Goal: Use online tool/utility: Utilize a website feature to perform a specific function

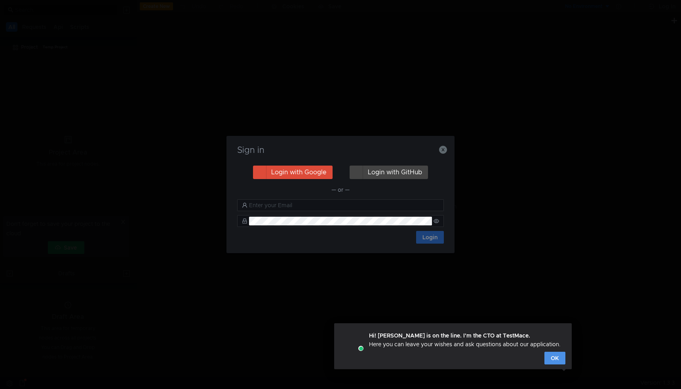
click at [560, 359] on button "OK" at bounding box center [554, 357] width 21 height 13
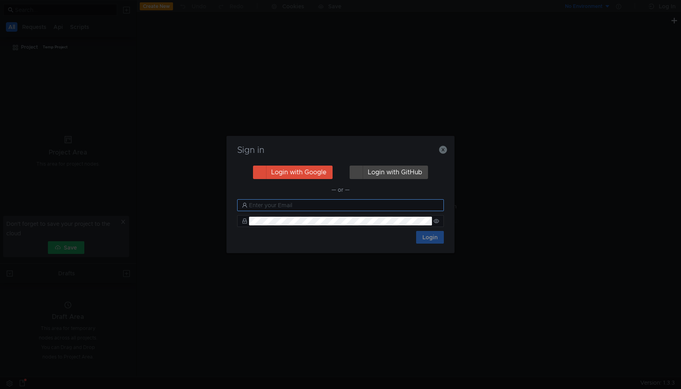
click at [287, 206] on input "text" at bounding box center [344, 205] width 190 height 9
type input "c"
type input "[EMAIL_ADDRESS][DOMAIN_NAME]"
click at [284, 215] on nz-input-group at bounding box center [340, 221] width 207 height 12
click at [439, 149] on icon "button" at bounding box center [443, 150] width 8 height 8
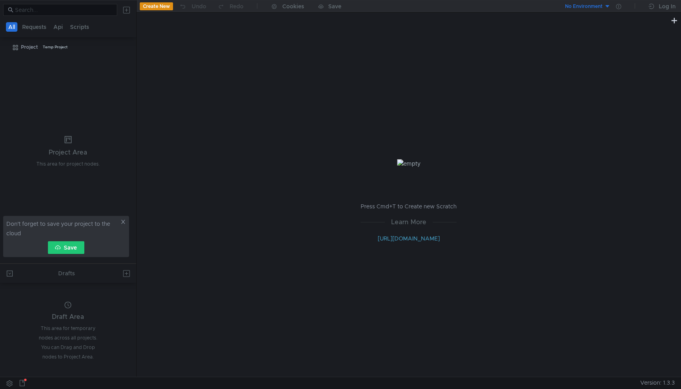
click at [121, 221] on icon at bounding box center [123, 222] width 6 height 6
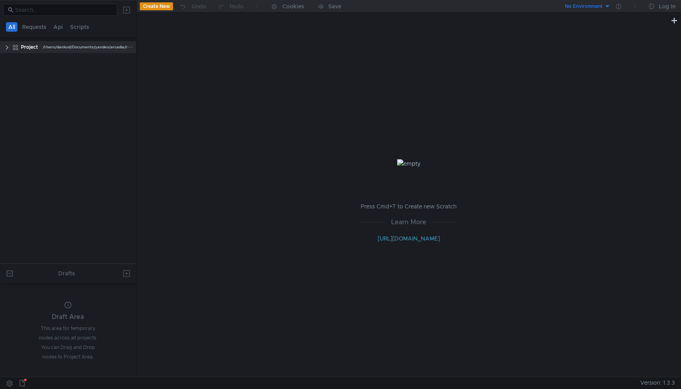
click at [6, 47] on clr-icon at bounding box center [7, 47] width 6 height 6
click at [11, 59] on clr-icon at bounding box center [11, 60] width 6 height 6
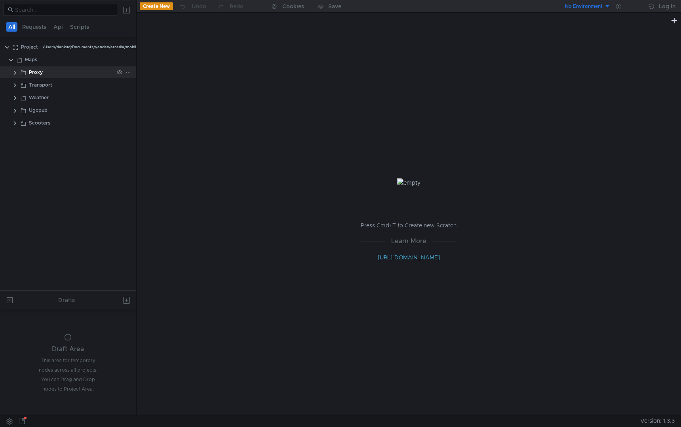
click at [15, 75] on clr-icon at bounding box center [15, 73] width 6 height 6
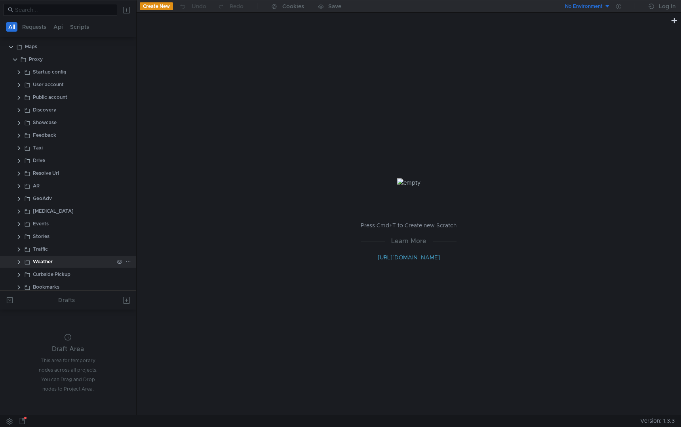
scroll to position [13, 0]
click at [20, 85] on clr-icon at bounding box center [19, 85] width 6 height 6
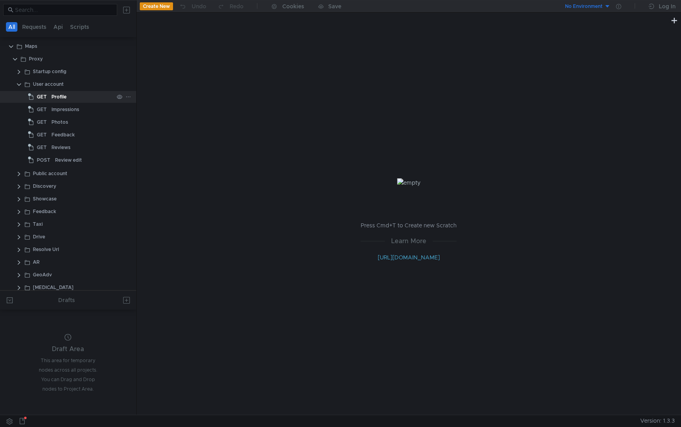
click at [67, 99] on div "Profile" at bounding box center [82, 97] width 62 height 12
click at [63, 97] on div "Profile" at bounding box center [58, 97] width 15 height 12
click at [56, 97] on div "Profile" at bounding box center [58, 97] width 15 height 12
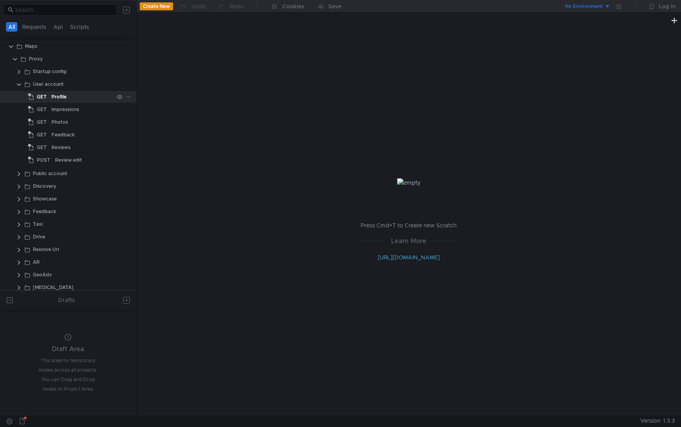
click at [56, 97] on div "Profile" at bounding box center [58, 97] width 15 height 12
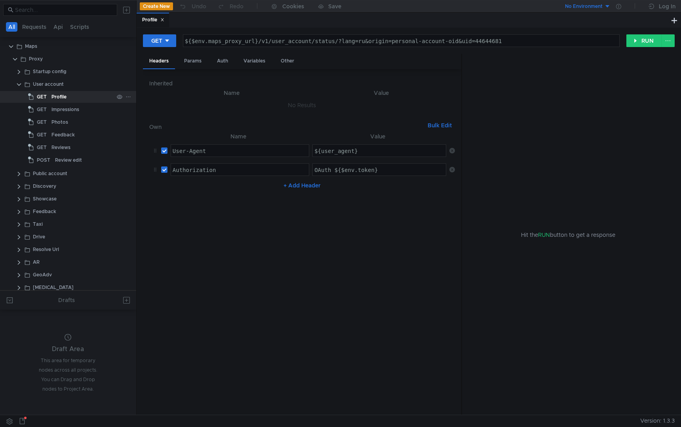
click at [56, 97] on div "Profile" at bounding box center [58, 97] width 15 height 12
drag, startPoint x: 276, startPoint y: 161, endPoint x: 271, endPoint y: 260, distance: 98.2
click at [271, 260] on nz-table "Name Value User-Agent ההההההההההההההההההההההההההההההההההההההההההההההההההההההההה…" at bounding box center [301, 270] width 305 height 277
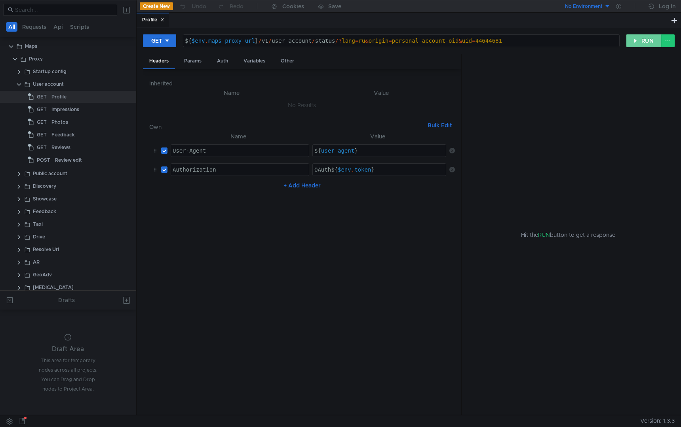
click at [649, 42] on button "RUN" at bounding box center [643, 40] width 35 height 13
click at [602, 1] on button "No Environment" at bounding box center [582, 6] width 55 height 13
click at [602, 3] on div at bounding box center [340, 213] width 681 height 427
click at [599, 9] on div "No Environment" at bounding box center [584, 7] width 38 height 8
click at [578, 47] on li "testing" at bounding box center [582, 48] width 55 height 13
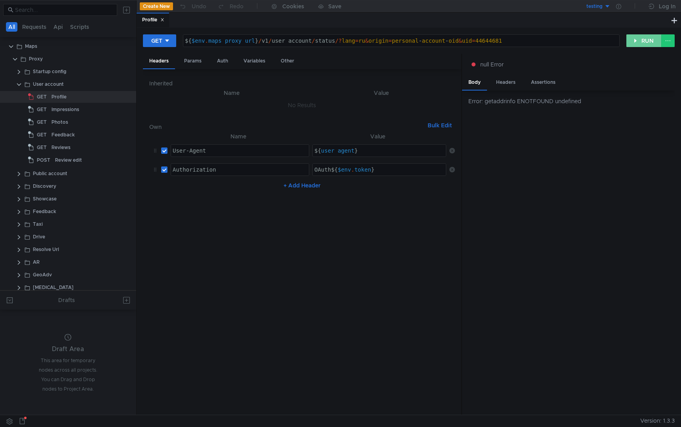
click at [647, 42] on button "RUN" at bounding box center [643, 40] width 35 height 13
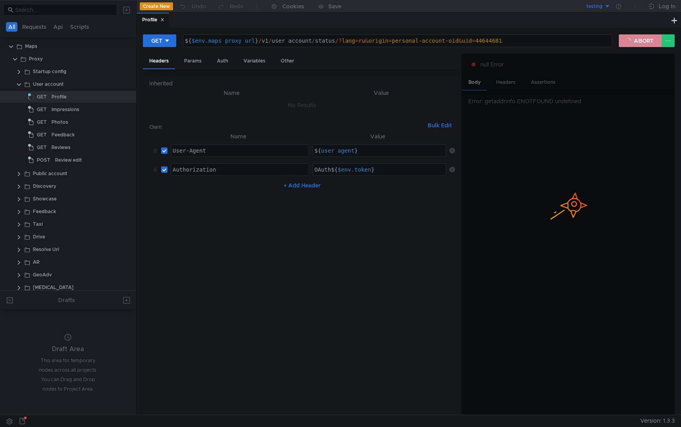
click at [640, 43] on button "ABORT" at bounding box center [639, 40] width 43 height 13
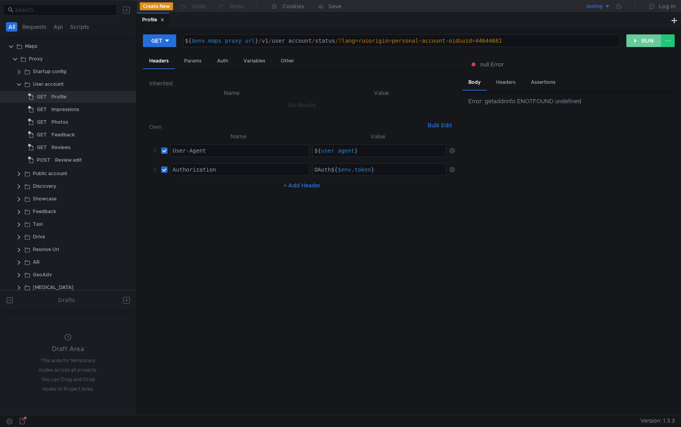
click at [640, 43] on button "RUN" at bounding box center [643, 40] width 35 height 13
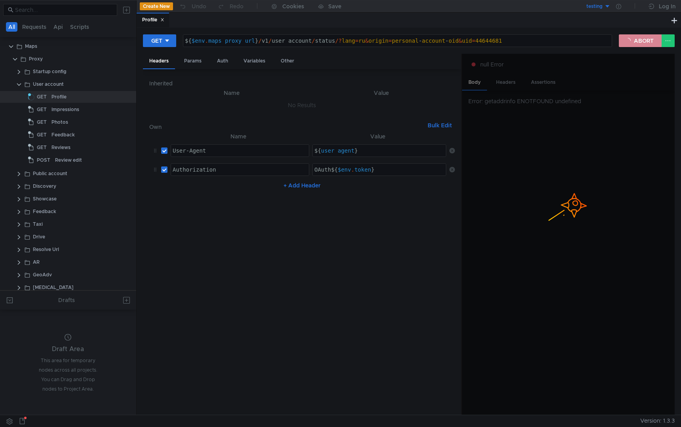
click at [639, 40] on button "ABORT" at bounding box center [639, 40] width 43 height 13
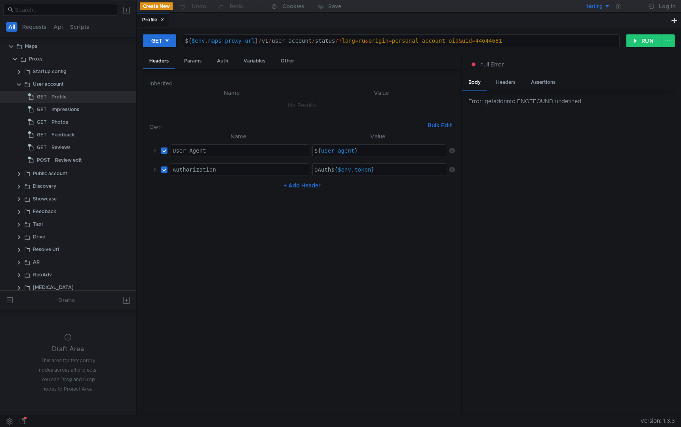
click at [602, 6] on button "testing" at bounding box center [582, 6] width 55 height 13
click at [618, 7] on div at bounding box center [340, 213] width 681 height 427
click at [618, 7] on icon at bounding box center [618, 6] width 5 height 5
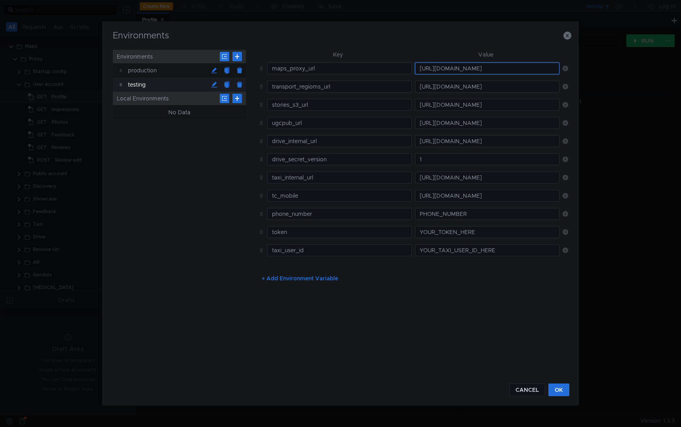
click at [474, 72] on input "[URL][DOMAIN_NAME]" at bounding box center [487, 69] width 144 height 12
click at [563, 388] on button "OK" at bounding box center [558, 390] width 21 height 13
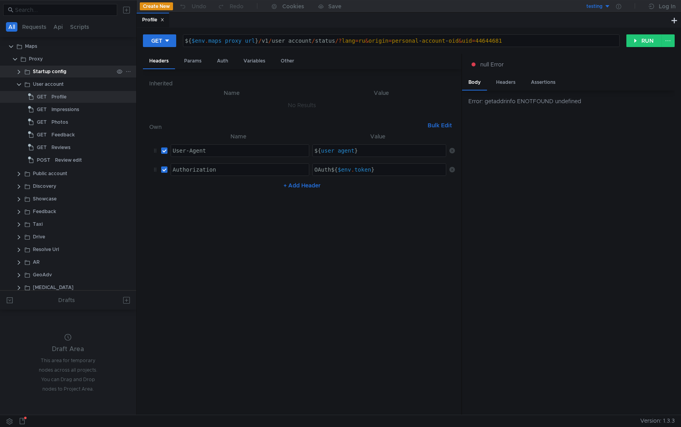
click at [20, 71] on clr-icon at bounding box center [19, 72] width 6 height 6
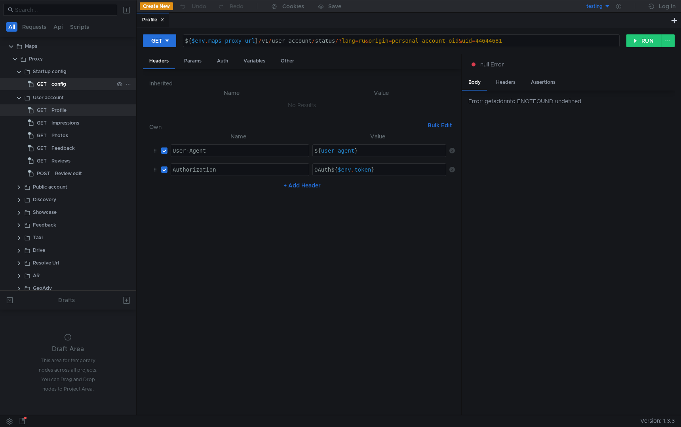
click at [64, 85] on div "config" at bounding box center [58, 84] width 15 height 12
click at [68, 81] on div "config" at bounding box center [82, 84] width 62 height 12
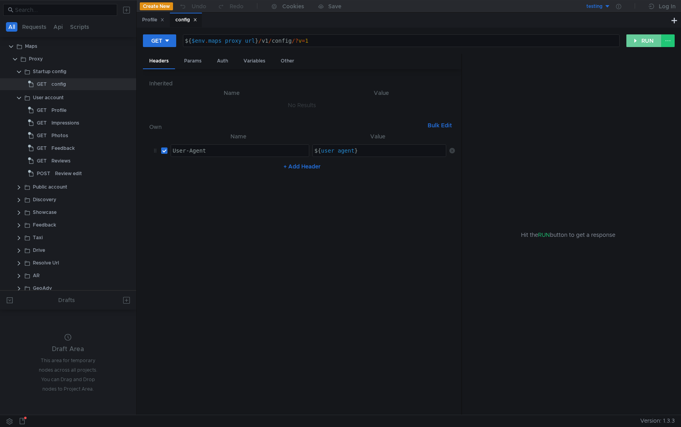
click at [643, 42] on button "RUN" at bounding box center [643, 40] width 35 height 13
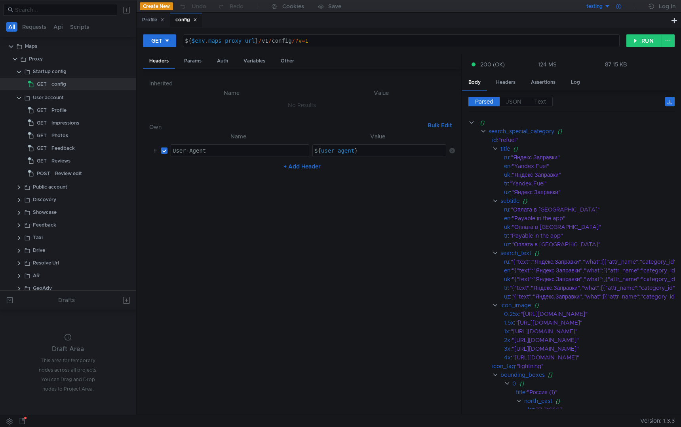
click at [616, 6] on icon at bounding box center [618, 6] width 5 height 5
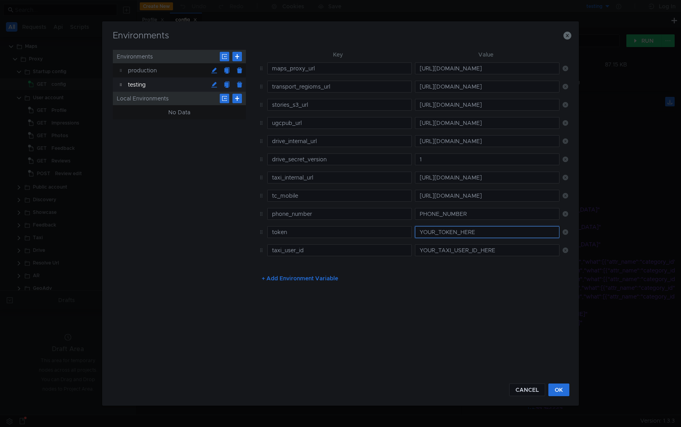
click at [464, 236] on input "YOUR_TOKEN_HERE" at bounding box center [487, 232] width 144 height 12
click at [569, 35] on icon "button" at bounding box center [567, 36] width 8 height 8
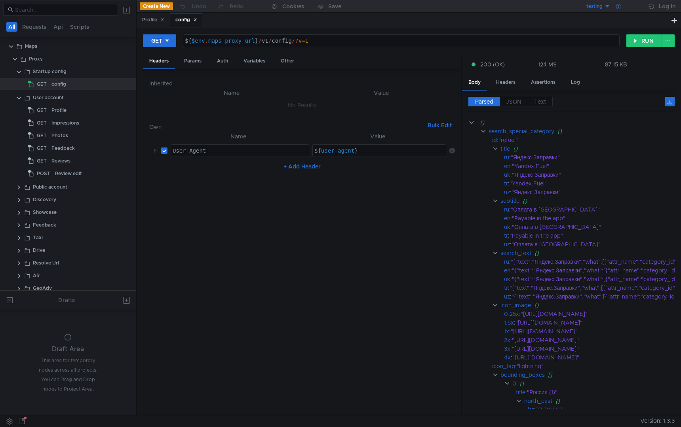
click at [619, 5] on icon at bounding box center [618, 6] width 5 height 5
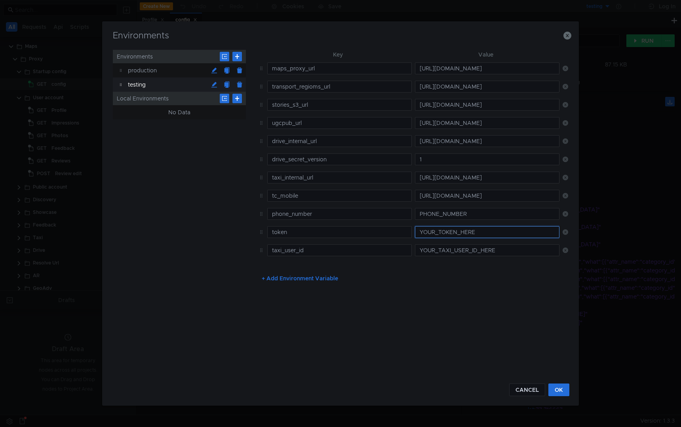
click at [450, 233] on input "YOUR_TOKEN_HERE" at bounding box center [487, 232] width 144 height 12
paste input "AQAD-qJSKfdhAAAPMNTNxJT8j0U9ur3YfEHkYqQ"
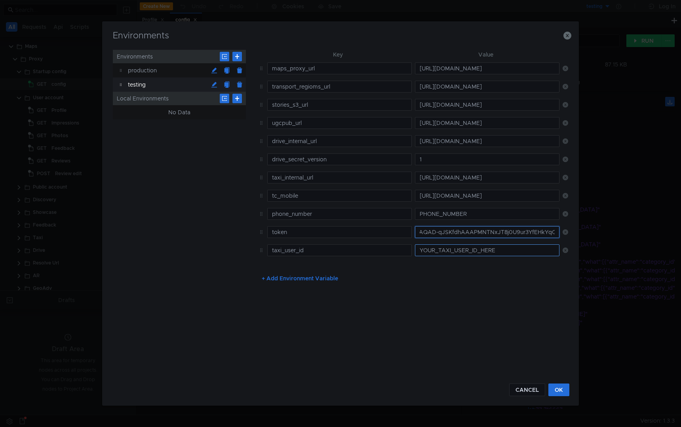
type input "AQAD-qJSKfdhAAAPMNTNxJT8j0U9ur3YfEHkYqQ"
click at [525, 254] on input "YOUR_TAXI_USER_ID_HERE" at bounding box center [487, 251] width 144 height 12
click at [624, 189] on div "Environments Environments production testing Local Environments No Data Key Val…" at bounding box center [340, 213] width 681 height 427
click at [562, 388] on button "OK" at bounding box center [558, 390] width 21 height 13
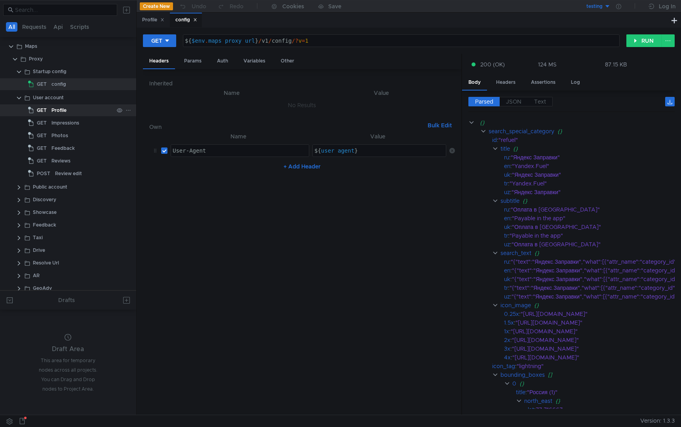
click at [69, 114] on div "Profile" at bounding box center [82, 110] width 62 height 12
click at [64, 111] on div "Profile" at bounding box center [58, 110] width 15 height 12
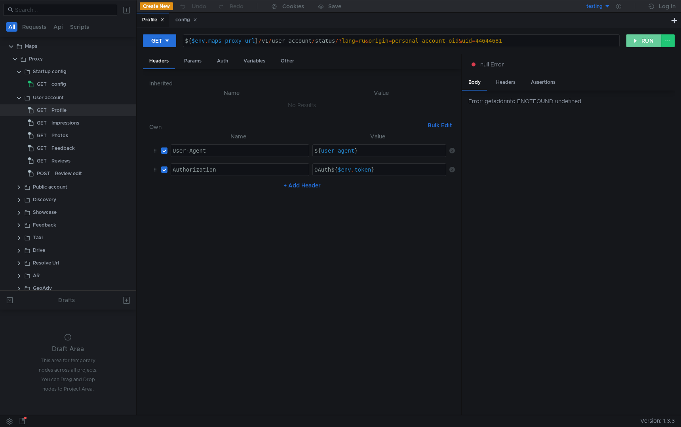
click at [635, 41] on button "RUN" at bounding box center [643, 40] width 35 height 13
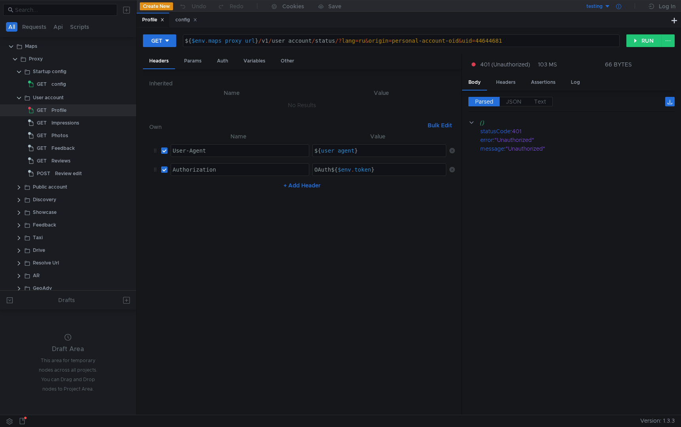
click at [617, 7] on icon at bounding box center [618, 6] width 5 height 5
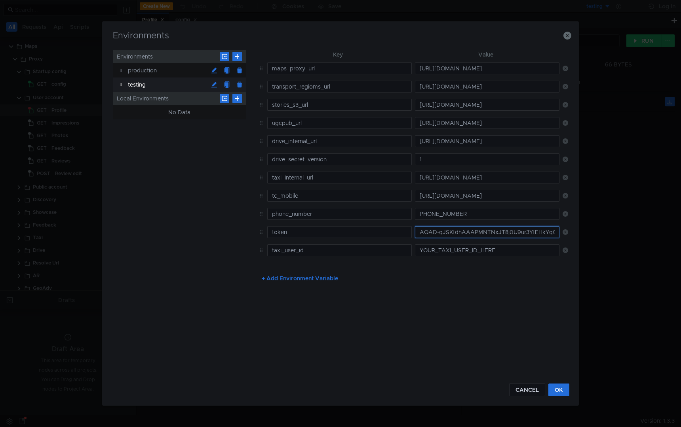
click at [461, 234] on input "AQAD-qJSKfdhAAAPMNTNxJT8j0U9ur3YfEHkYqQ" at bounding box center [487, 232] width 144 height 12
paste input "y0__xCIrZmbARjY8gkgwo-ytBQwvKa0_AfMbnatMeycYqDoCW99kd3Om_qof"
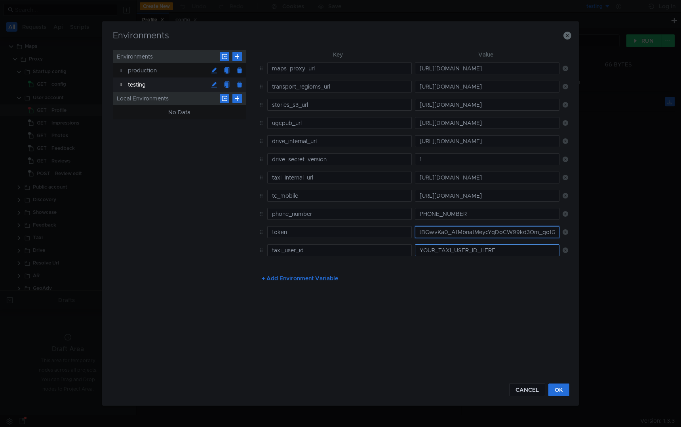
type input "y0__xCIrZmbARjY8gkgwo-ytBQwvKa0_AfMbnatMeycYqDoCW99kd3Om_qofQ"
click at [542, 250] on input "YOUR_TAXI_USER_ID_HERE" at bounding box center [487, 251] width 144 height 12
click at [562, 388] on button "OK" at bounding box center [558, 390] width 21 height 13
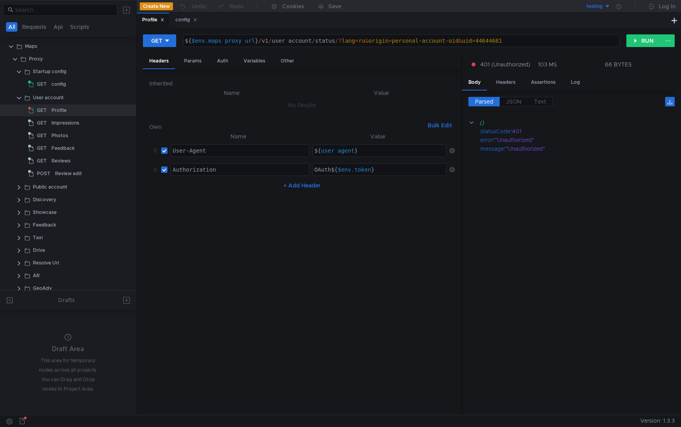
click at [644, 34] on div "GET ${ $env . maps_proxy_url } / v1 / user_account / status /? lang = ru & orig…" at bounding box center [408, 44] width 531 height 20
click at [644, 41] on button "RUN" at bounding box center [643, 40] width 35 height 13
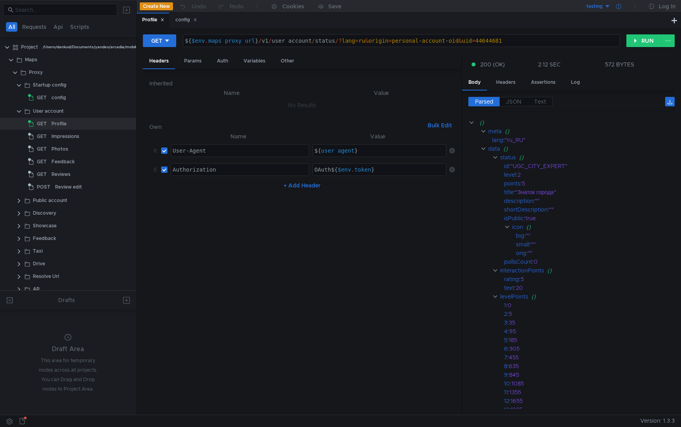
click at [618, 7] on icon at bounding box center [618, 6] width 5 height 5
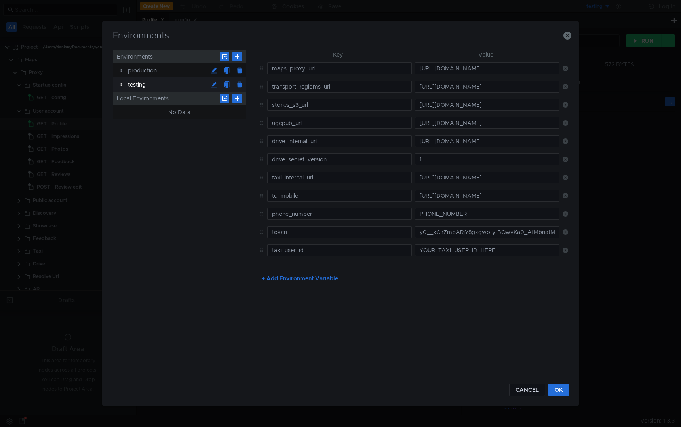
click at [566, 69] on icon at bounding box center [565, 69] width 6 height 6
type input "transport_regioms_url"
type input "[URL][DOMAIN_NAME]"
type input "stories_s3_url"
type input "[URL][DOMAIN_NAME]"
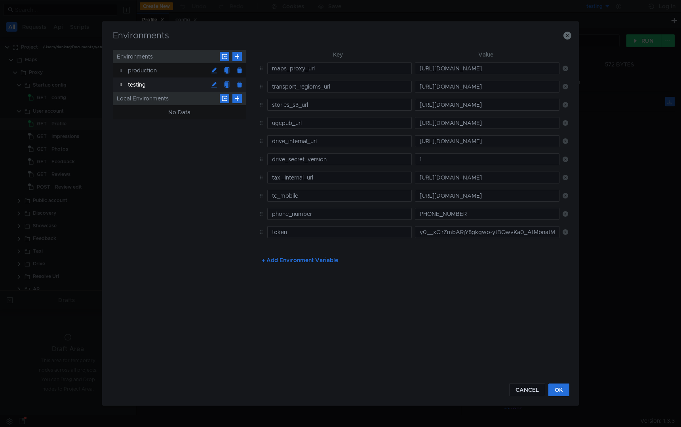
type input "ugcpub_url"
type input "[URL][DOMAIN_NAME]"
type input "drive_internal_url"
type input "[URL][DOMAIN_NAME]"
type input "drive_secret_version"
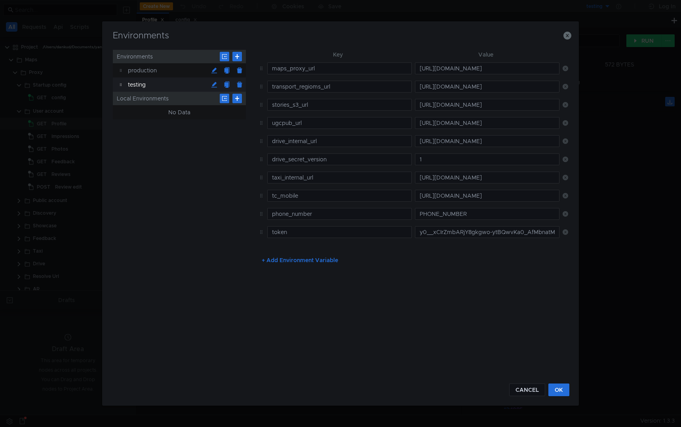
type input "1"
type input "taxi_internal_url"
type input "[URL][DOMAIN_NAME]"
type input "tc_mobile"
type input "[URL][DOMAIN_NAME]"
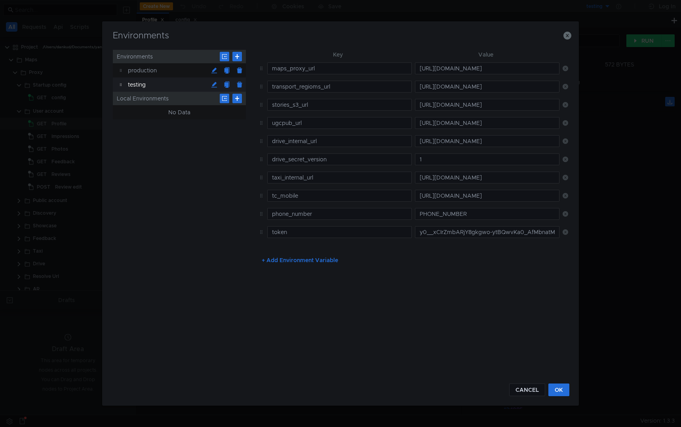
type input "phone_number"
type input "PHONE_NUMBER"
type input "token"
type input "y0__xCIrZmbARjY8gkgwo-ytBQwvKa0_AfMbnatMeycYqDoCW99kd3Om_qofQ"
type input "taxi_user_id"
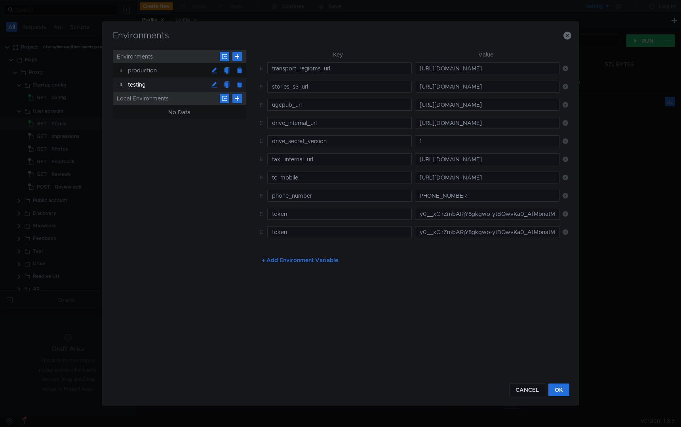
type input "YOUR_TAXI_USER_ID_HERE"
click at [293, 262] on button "+ Add Environment Variable" at bounding box center [299, 260] width 89 height 13
type input "mobmaps_proxy_url"
click at [527, 388] on button "CANCEL" at bounding box center [527, 390] width 36 height 13
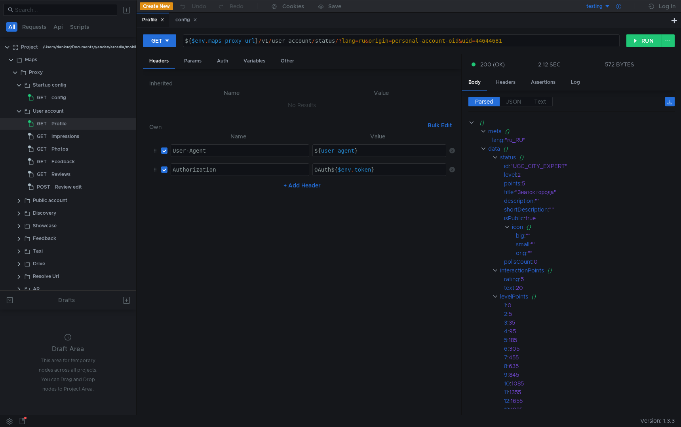
click at [616, 6] on icon at bounding box center [618, 6] width 5 height 5
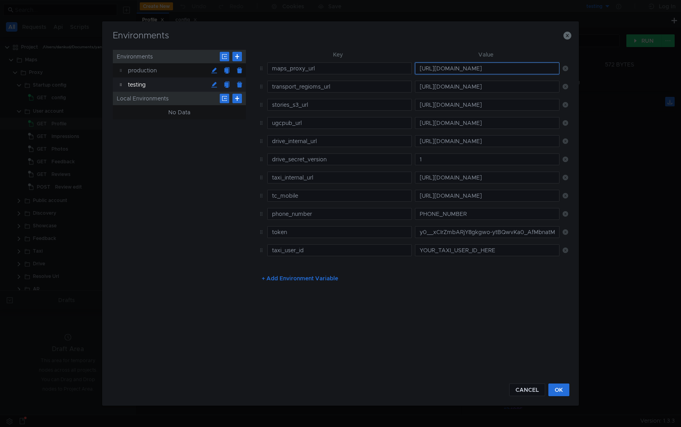
click at [444, 69] on input "[URL][DOMAIN_NAME]" at bounding box center [487, 69] width 144 height 12
paste input "[URL]"
type input "[URL]"
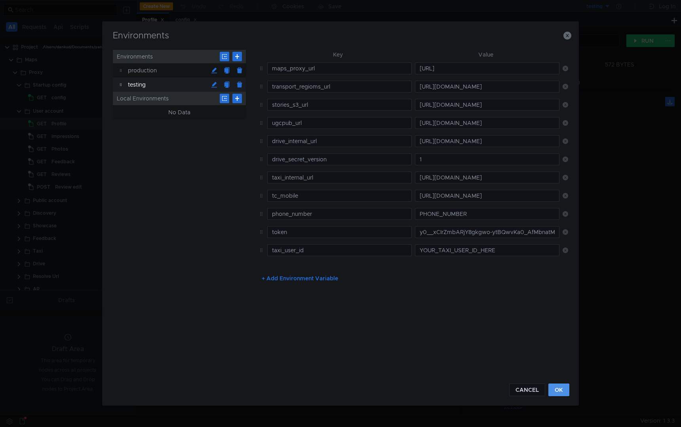
click at [563, 388] on button "OK" at bounding box center [558, 390] width 21 height 13
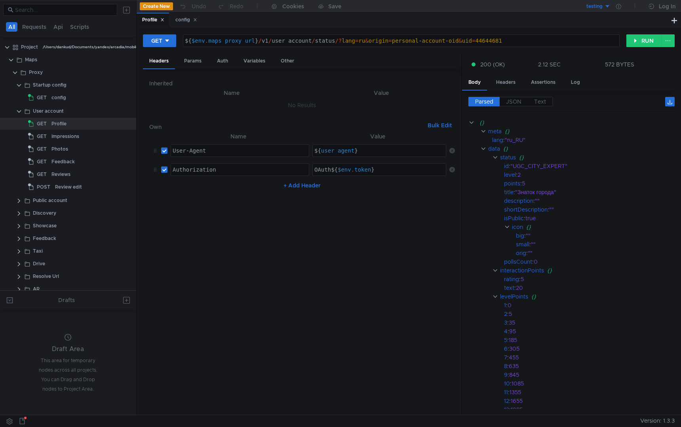
click at [302, 43] on div "${ $env . maps_proxy_url } / v1 / user_account / status /? lang = ru & origin =…" at bounding box center [401, 47] width 436 height 19
click at [642, 40] on button "RUN" at bounding box center [643, 40] width 35 height 13
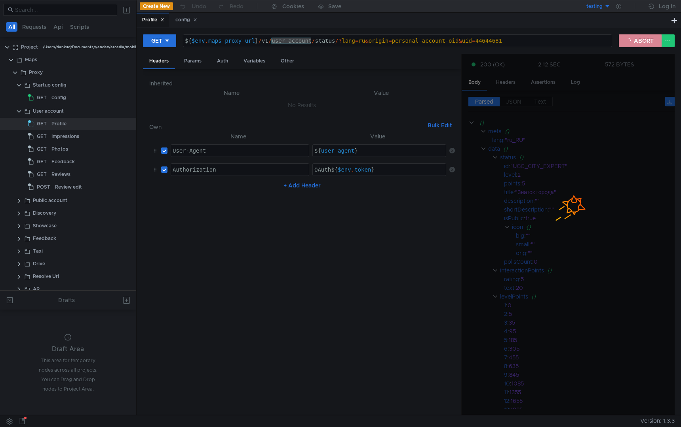
click at [639, 43] on button "ABORT" at bounding box center [639, 40] width 43 height 13
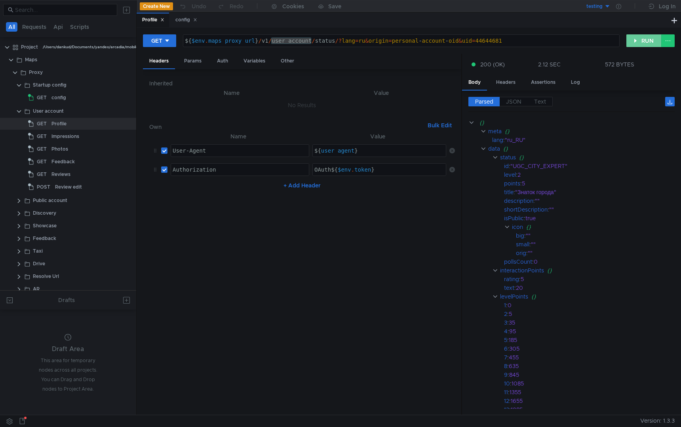
click at [639, 43] on button "RUN" at bounding box center [643, 40] width 35 height 13
click at [290, 40] on div "${ $env . maps_proxy_url } / v1 / user_account / status /? lang = ru & origin =…" at bounding box center [401, 47] width 436 height 19
click at [309, 40] on div "${ $env . maps_proxy_url } / v1 / business / status /? lang = ru & origin = per…" at bounding box center [401, 47] width 436 height 19
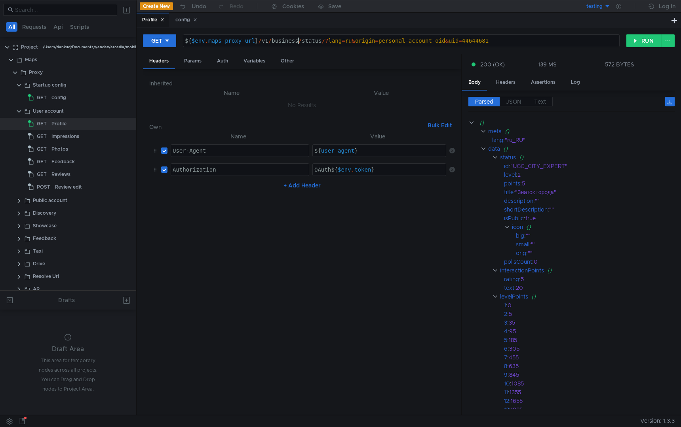
click at [309, 40] on div "${ $env . maps_proxy_url } / v1 / business / status /? lang = ru & origin = per…" at bounding box center [401, 47] width 436 height 19
drag, startPoint x: 358, startPoint y: 42, endPoint x: 381, endPoint y: 41, distance: 23.3
click at [381, 42] on div "${ $env . maps_proxy_url } / v1 / business / companies / todos /? lang = ru & o…" at bounding box center [401, 47] width 436 height 19
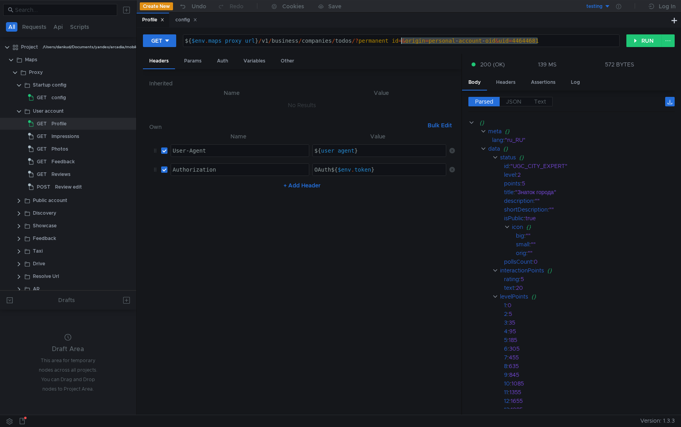
drag, startPoint x: 544, startPoint y: 39, endPoint x: 402, endPoint y: 41, distance: 142.1
click at [402, 42] on div "${ $env . maps_proxy_url } / v1 / business / companies / todos /? permanent_id …" at bounding box center [401, 47] width 436 height 19
click at [424, 42] on div "${ $env . maps_proxy_url } / v1 / business / companies / todos /? permanent_id =" at bounding box center [401, 47] width 436 height 19
paste textarea "213191503698"
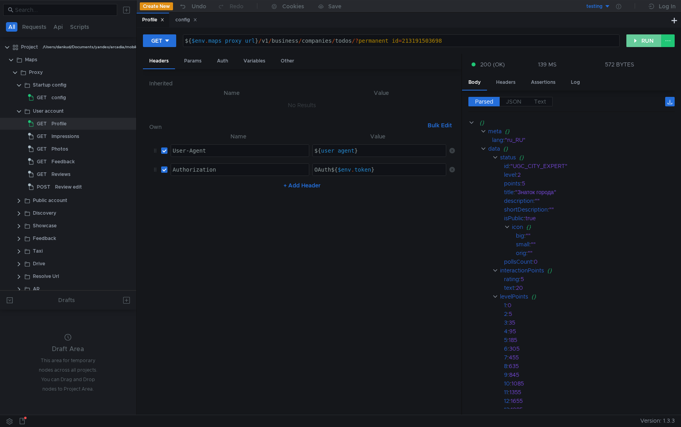
click at [644, 41] on button "RUN" at bounding box center [643, 40] width 35 height 13
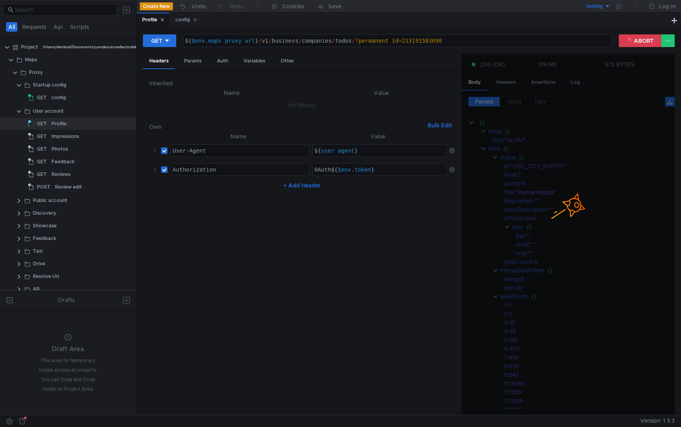
click at [354, 39] on div "${ $env . maps_proxy_url } / v1 / business / companies / todos /? permanent_id …" at bounding box center [397, 47] width 428 height 19
type textarea "${$env.maps_proxy_url}/v1/business/companies/todos?permanent_id=213191503698"
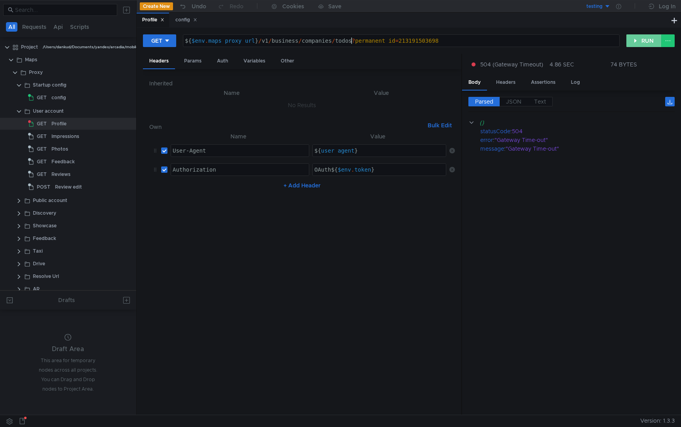
click at [641, 41] on button "RUN" at bounding box center [643, 40] width 35 height 13
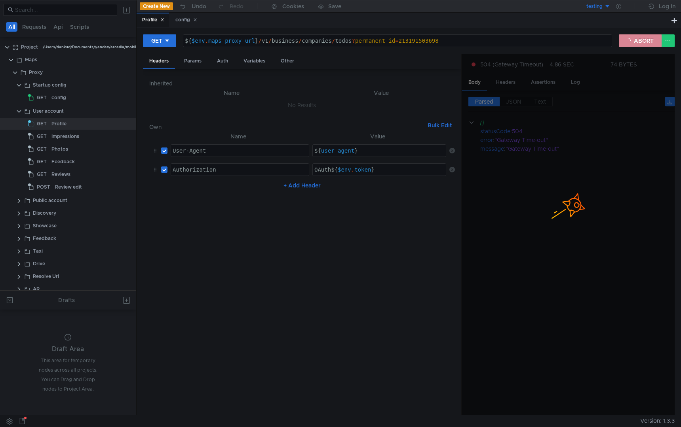
click at [638, 43] on button "ABORT" at bounding box center [639, 40] width 43 height 13
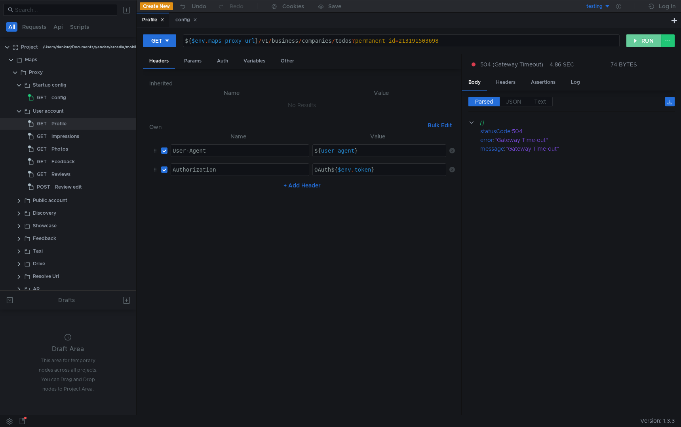
click at [642, 42] on button "RUN" at bounding box center [643, 40] width 35 height 13
click at [638, 42] on button "RUN" at bounding box center [643, 40] width 35 height 13
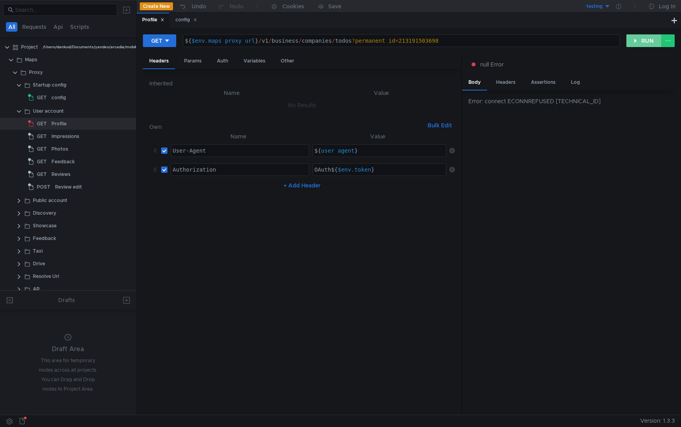
click at [640, 40] on button "RUN" at bounding box center [643, 40] width 35 height 13
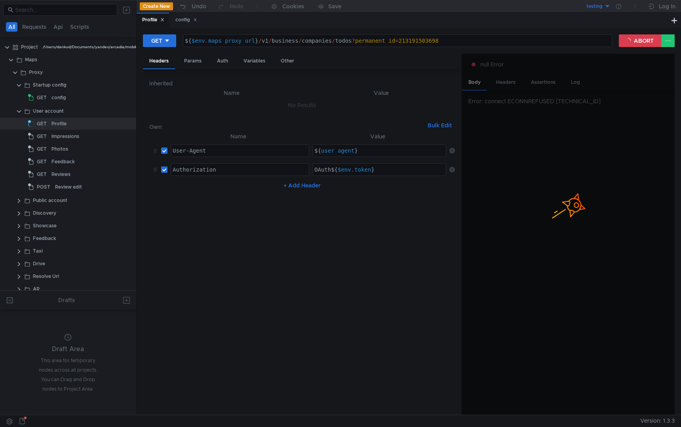
click at [638, 48] on div "GET ${$env.maps_proxy_url}/v1/business/companies/todos?permanent_id=21319150369…" at bounding box center [408, 44] width 531 height 20
click at [637, 39] on button "ABORT" at bounding box center [639, 40] width 43 height 13
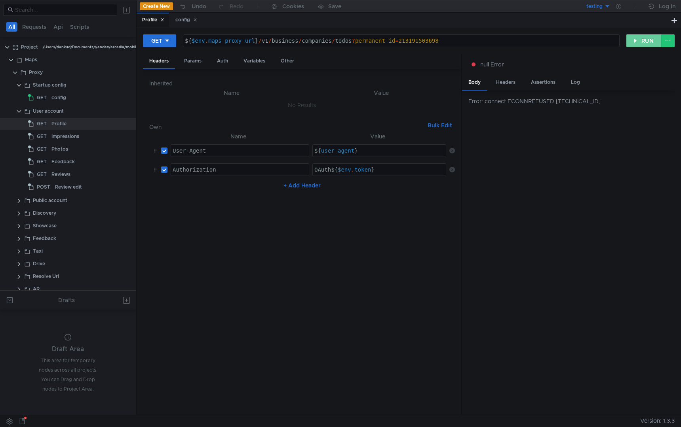
click at [637, 39] on button "RUN" at bounding box center [643, 40] width 35 height 13
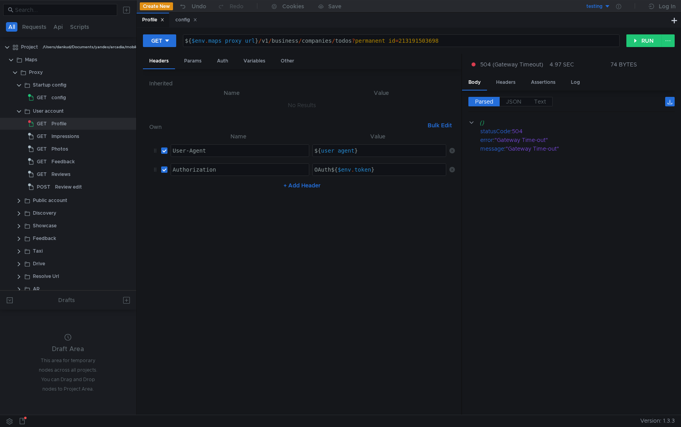
scroll to position [0, 15]
click at [637, 42] on button "RUN" at bounding box center [643, 40] width 35 height 13
